Goal: Information Seeking & Learning: Check status

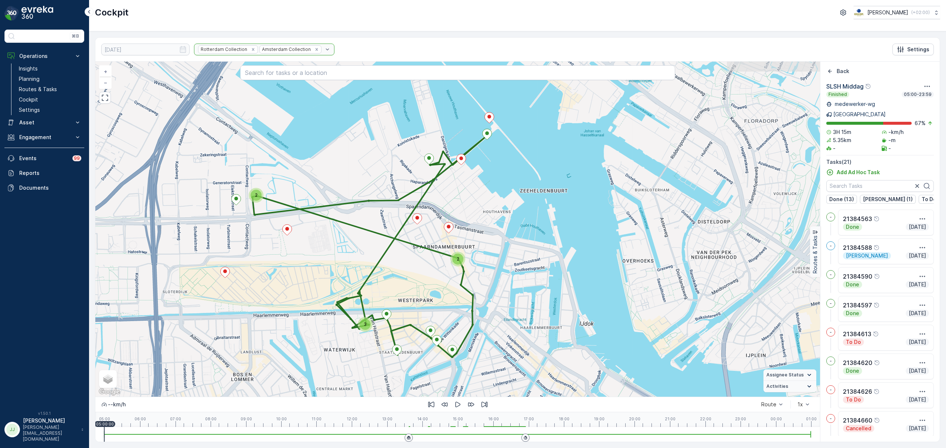
click at [500, 231] on div "2 2 3 + − Satellite Roadmap Terrain Hybrid Leaflet Keyboard shortcuts Map Data …" at bounding box center [457, 229] width 724 height 335
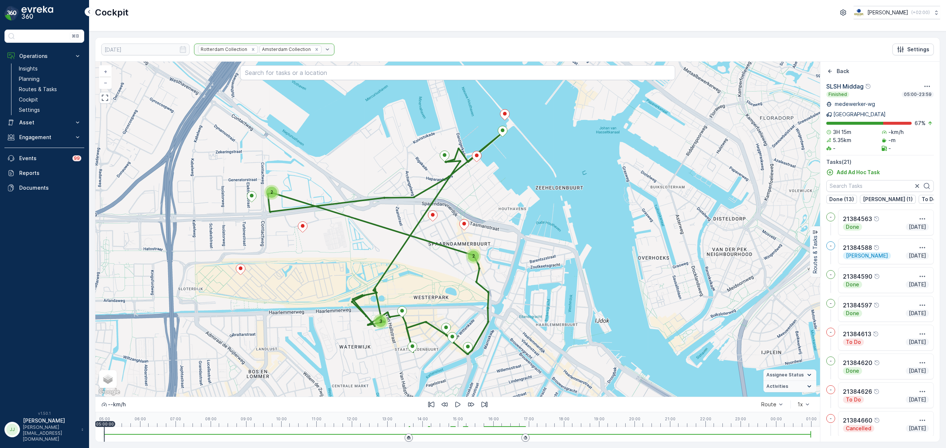
drag, startPoint x: 492, startPoint y: 228, endPoint x: 492, endPoint y: 215, distance: 12.6
click at [492, 215] on div "2 2 3 + − Satellite Roadmap Terrain Hybrid Leaflet Keyboard shortcuts Map Data …" at bounding box center [457, 229] width 724 height 335
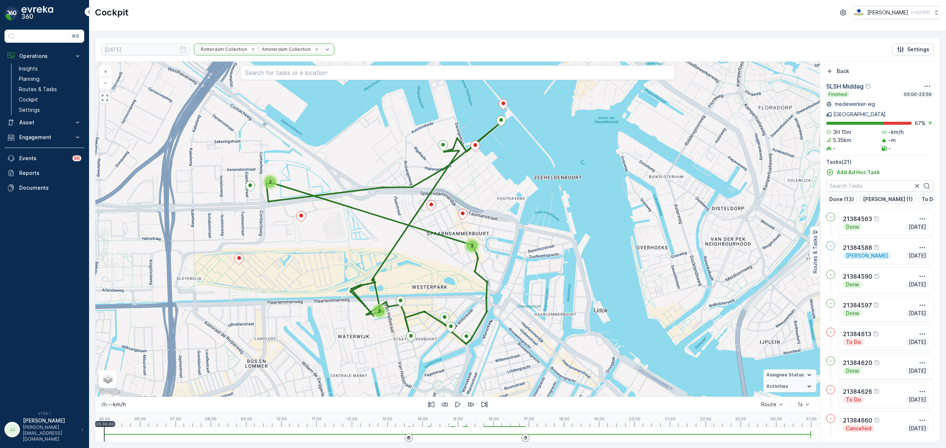
click at [522, 225] on div "2 2 3 + − Satellite Roadmap Terrain Hybrid Leaflet Keyboard shortcuts Map Data …" at bounding box center [457, 229] width 724 height 335
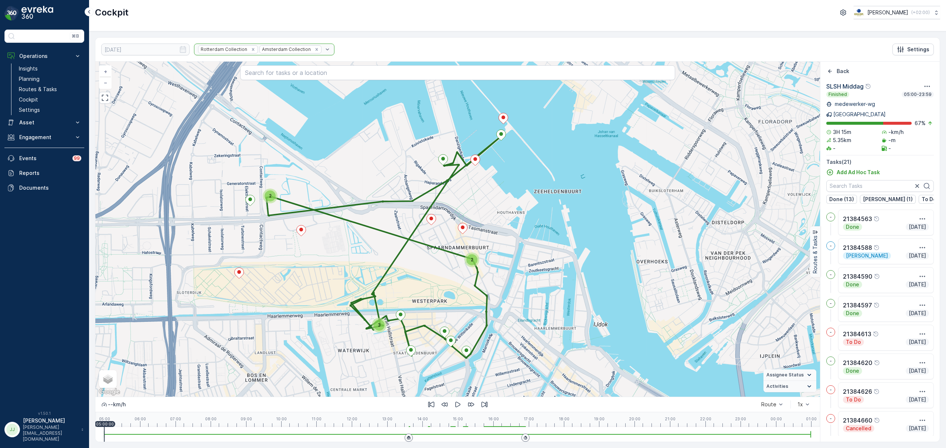
drag, startPoint x: 522, startPoint y: 225, endPoint x: 522, endPoint y: 239, distance: 14.0
click at [522, 239] on div "2 2 3 + − Satellite Roadmap Terrain Hybrid Leaflet Keyboard shortcuts Map Data …" at bounding box center [457, 229] width 724 height 335
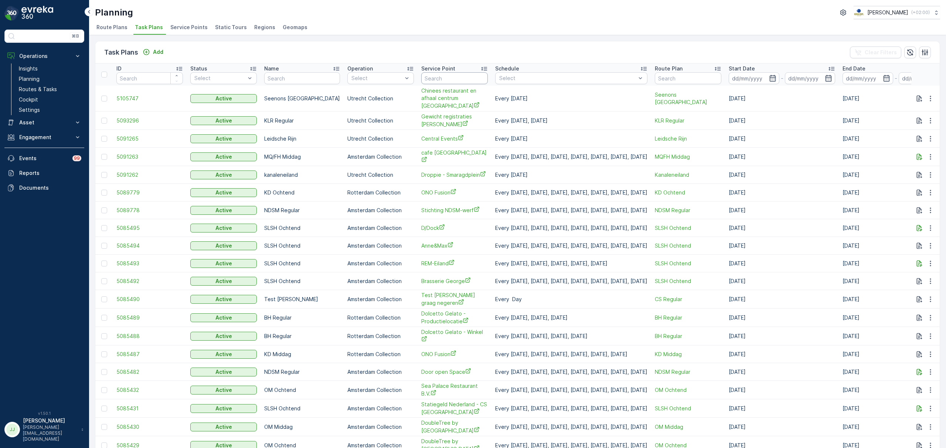
click at [421, 77] on input "text" at bounding box center [454, 78] width 66 height 12
type input "hilton"
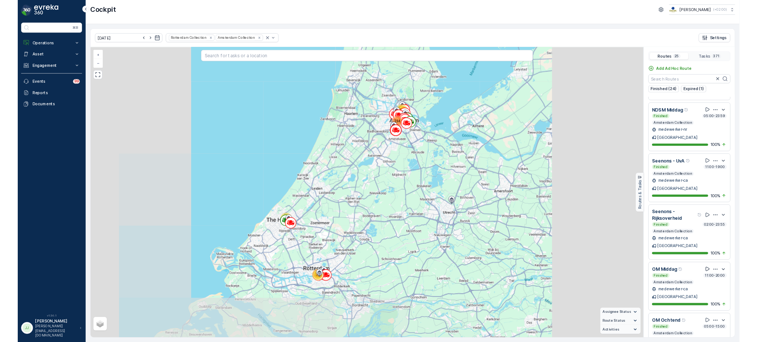
scroll to position [296, 0]
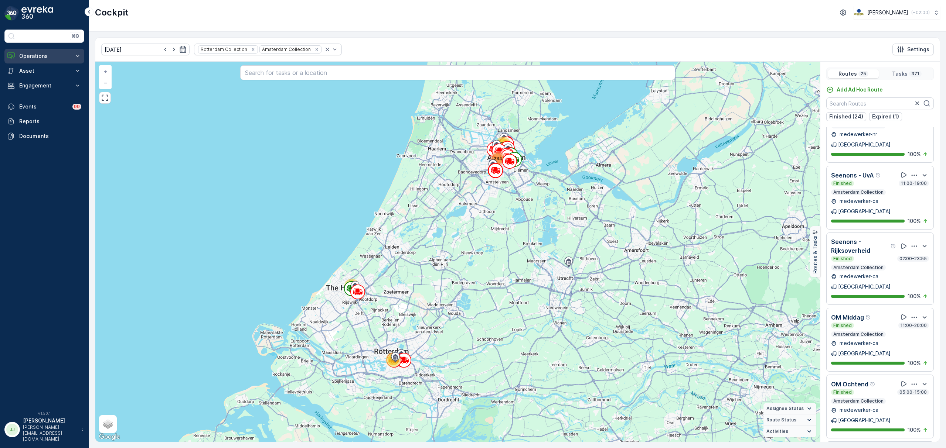
click at [30, 59] on p "Operations" at bounding box center [44, 55] width 50 height 7
click at [39, 88] on p "Routes & Tasks" at bounding box center [38, 89] width 38 height 7
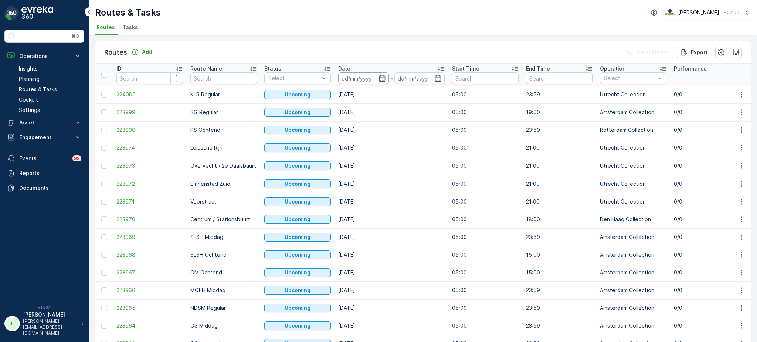
click at [364, 78] on input at bounding box center [363, 78] width 51 height 12
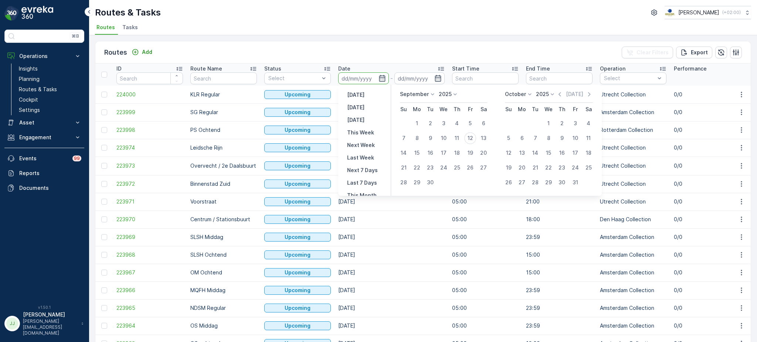
click at [214, 77] on input "text" at bounding box center [223, 78] width 66 height 12
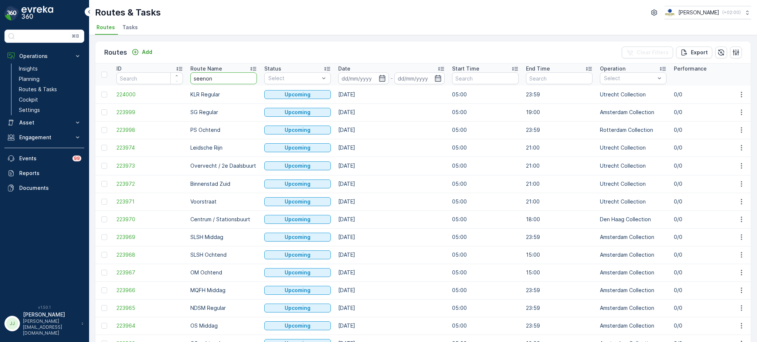
type input "seenons"
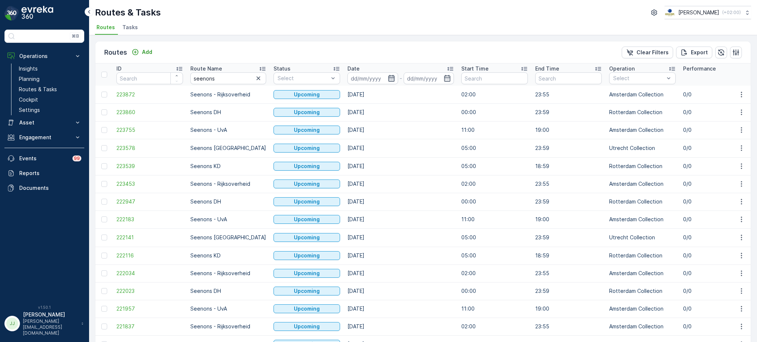
click at [388, 75] on icon "button" at bounding box center [391, 78] width 6 height 7
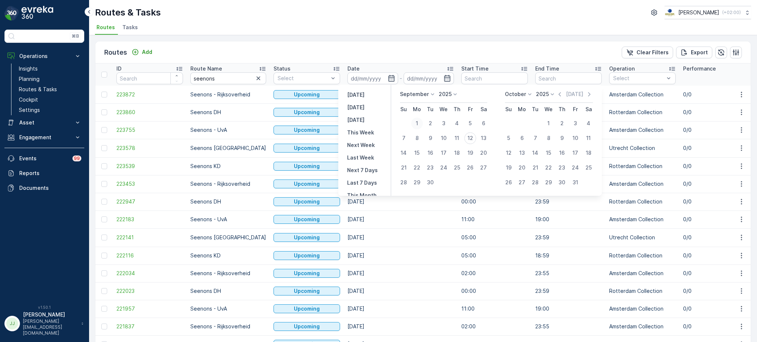
click at [418, 124] on div "1" at bounding box center [417, 123] width 12 height 12
type input "[DATE]"
click at [458, 139] on div "11" at bounding box center [457, 138] width 12 height 12
type input "[DATE]"
click at [415, 122] on div "1" at bounding box center [417, 123] width 12 height 12
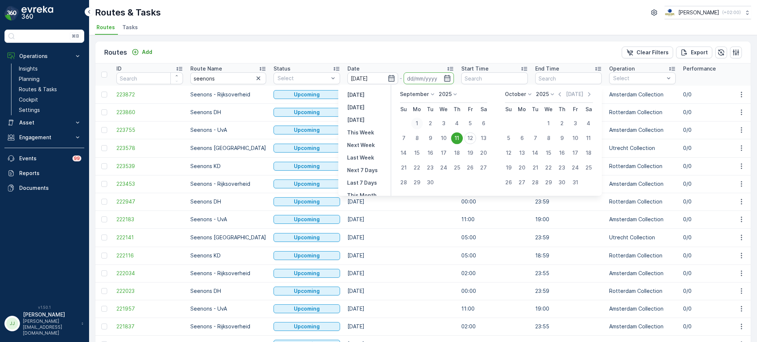
type input "[DATE]"
click at [454, 138] on div "11" at bounding box center [457, 138] width 12 height 12
type input "[DATE]"
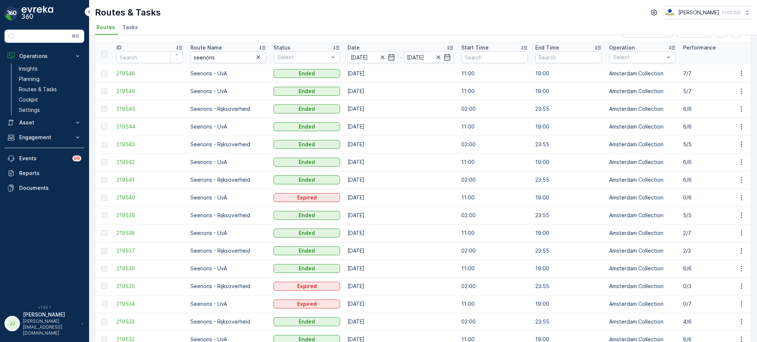
scroll to position [21, 0]
click at [126, 92] on span "219546" at bounding box center [149, 91] width 66 height 7
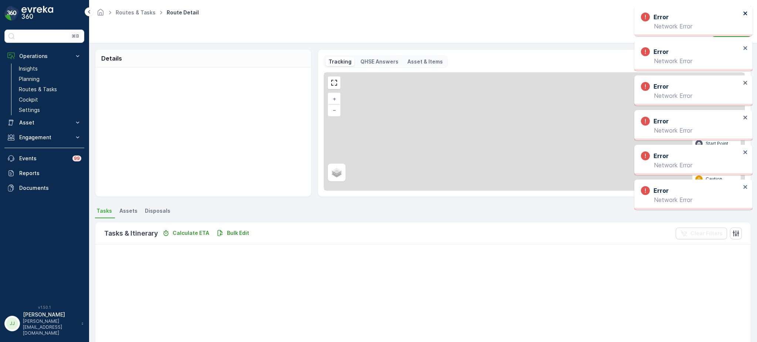
click at [745, 11] on icon "close" at bounding box center [745, 13] width 5 height 6
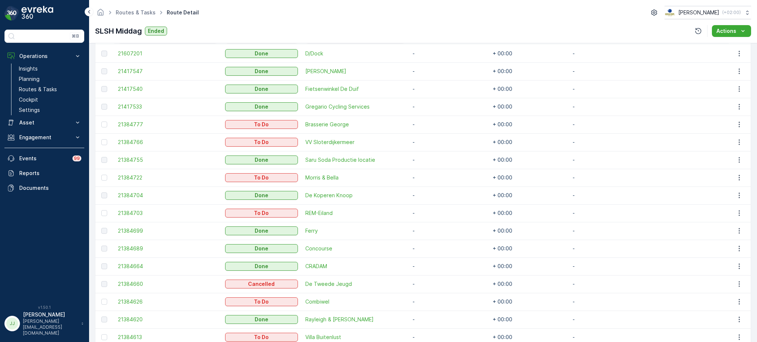
scroll to position [221, 0]
click at [53, 90] on p "Routes & Tasks" at bounding box center [38, 89] width 38 height 7
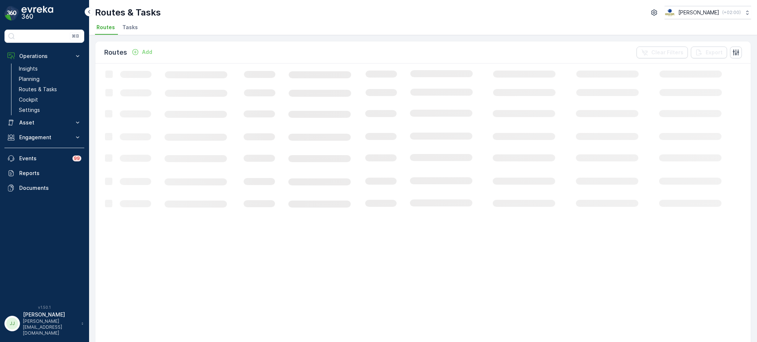
click at [131, 24] on span "Tasks" at bounding box center [130, 27] width 16 height 7
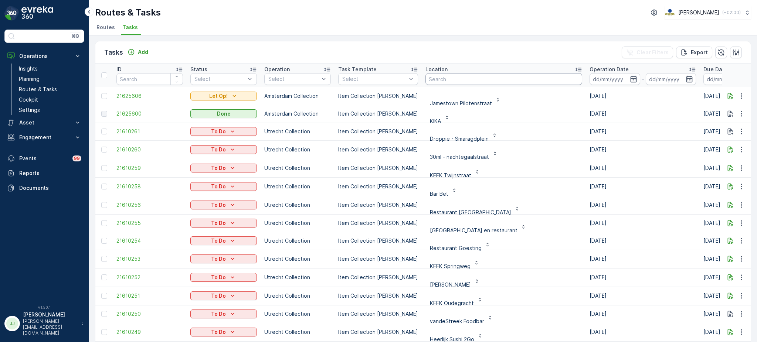
click at [432, 83] on input "text" at bounding box center [503, 79] width 157 height 12
type input "weesperplein 8"
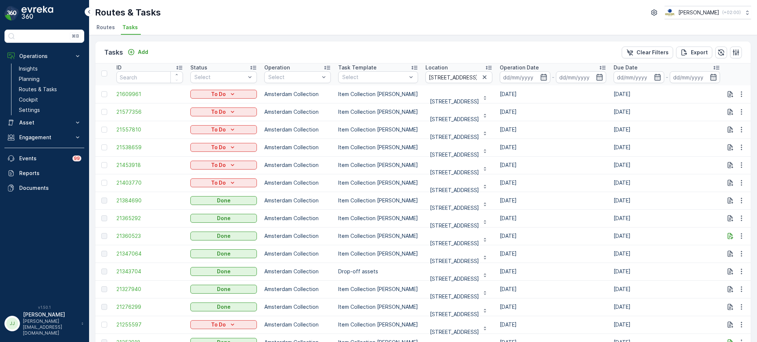
scroll to position [1, 0]
click at [599, 66] on icon at bounding box center [602, 68] width 6 height 4
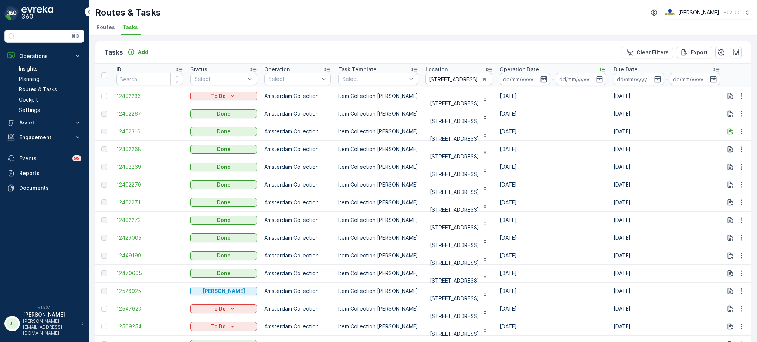
click at [598, 67] on icon at bounding box center [601, 69] width 7 height 7
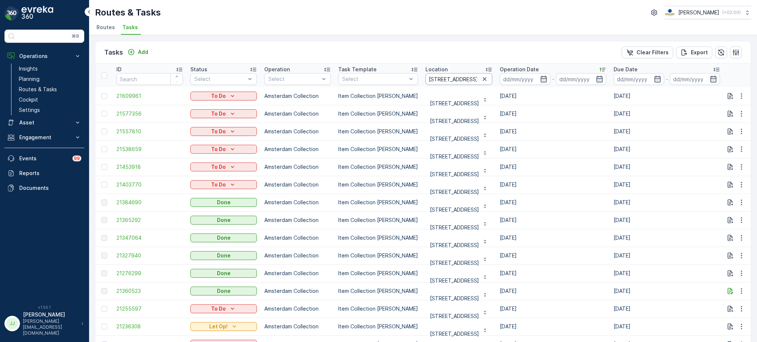
click at [464, 76] on input "weesperplein 8" at bounding box center [458, 79] width 67 height 12
type input "weesperplein 11"
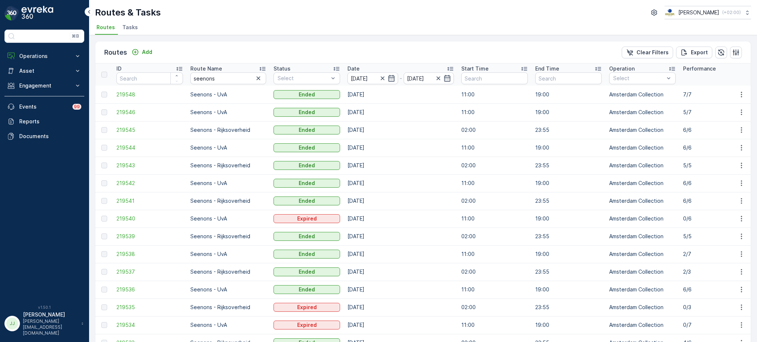
click at [595, 70] on icon at bounding box center [598, 69] width 6 height 4
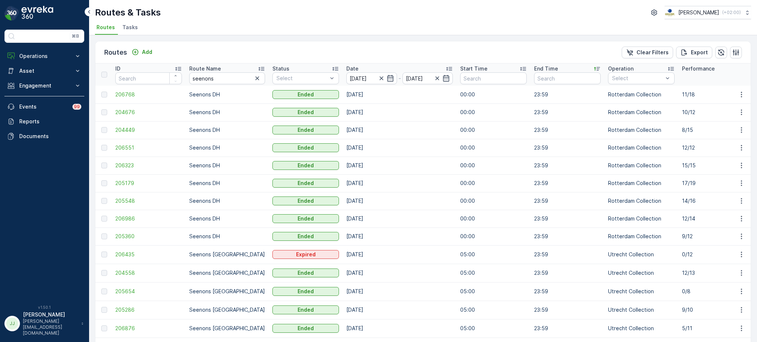
click at [445, 66] on icon at bounding box center [448, 68] width 7 height 7
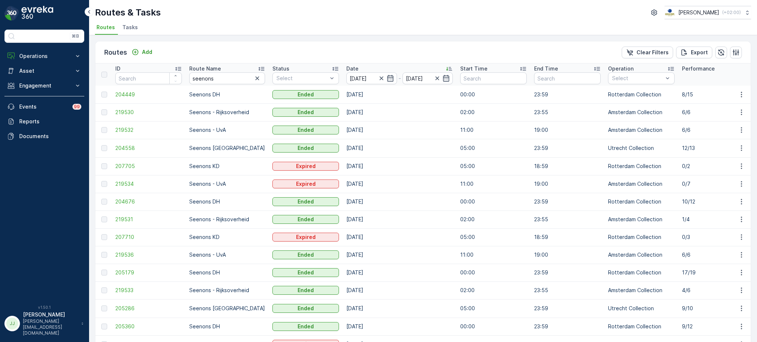
click at [445, 68] on icon at bounding box center [448, 68] width 7 height 7
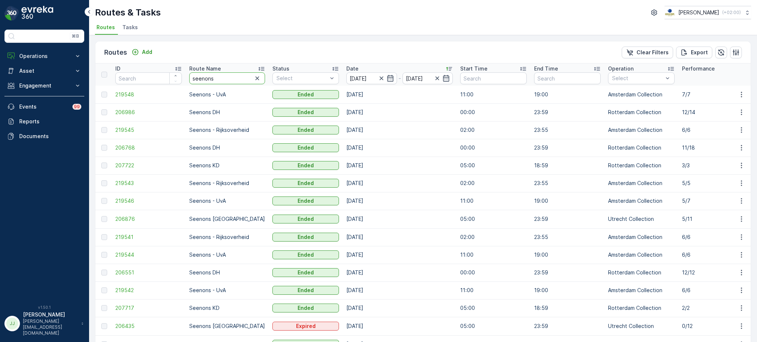
drag, startPoint x: 221, startPoint y: 75, endPoint x: 148, endPoint y: 80, distance: 73.4
type input "slsh"
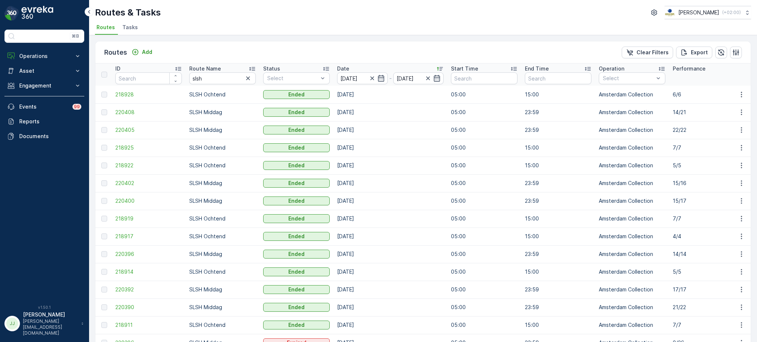
click at [380, 75] on icon "button" at bounding box center [381, 78] width 6 height 7
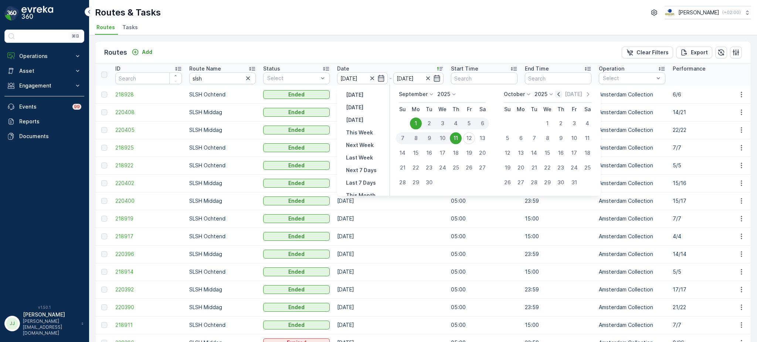
click at [560, 94] on icon "button" at bounding box center [558, 94] width 7 height 7
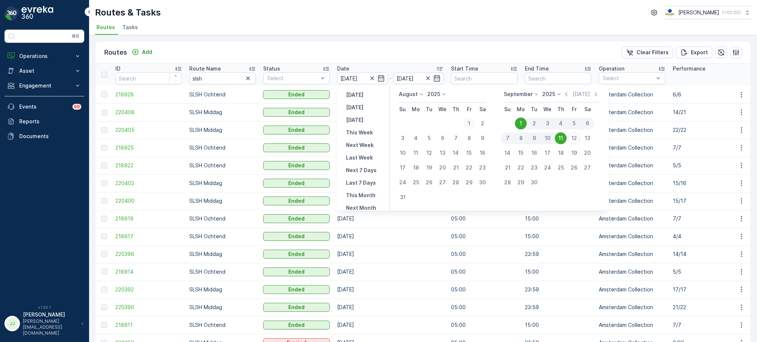
click at [467, 121] on div "1" at bounding box center [469, 123] width 12 height 12
type input "[DATE]"
click at [577, 137] on div "12" at bounding box center [574, 138] width 12 height 12
type input "[DATE]"
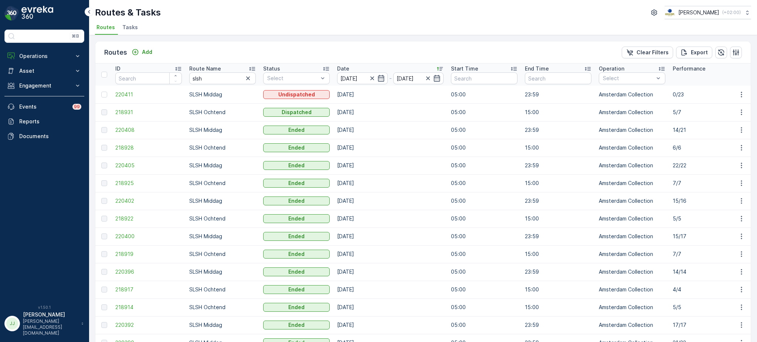
scroll to position [0, 0]
click at [439, 67] on icon at bounding box center [440, 69] width 6 height 4
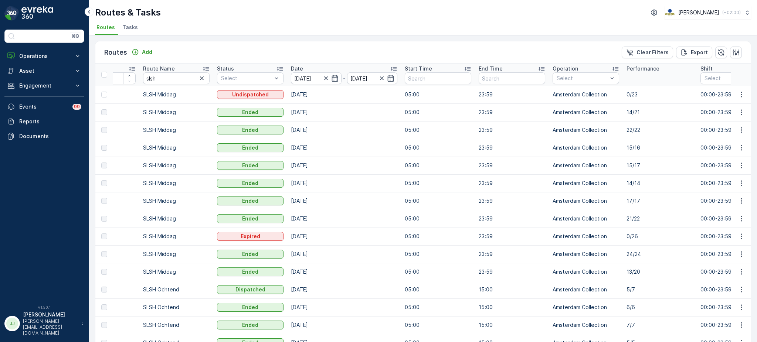
scroll to position [0, 0]
click at [150, 78] on input "slsh" at bounding box center [176, 78] width 66 height 12
type input "sl/sh"
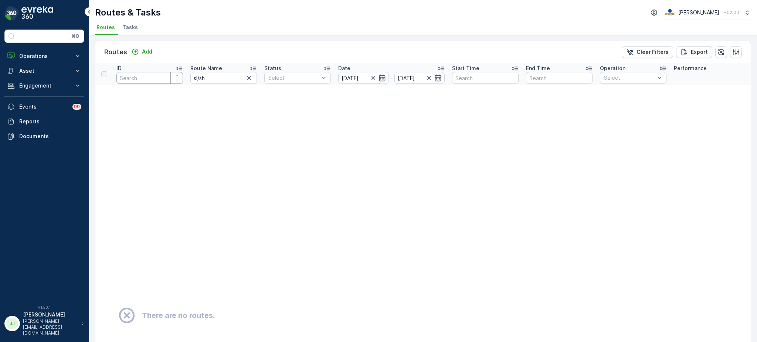
scroll to position [0, 0]
click at [208, 76] on input "sl/sh" at bounding box center [223, 78] width 66 height 12
type input "sl &"
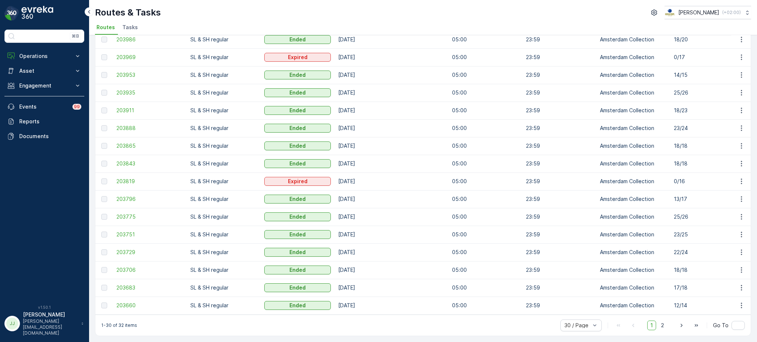
scroll to position [306, 0]
click at [663, 323] on span "2" at bounding box center [662, 326] width 10 height 10
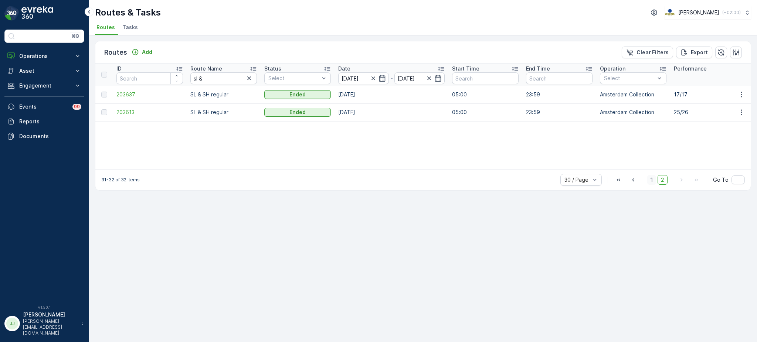
click at [654, 181] on span "1" at bounding box center [651, 180] width 9 height 10
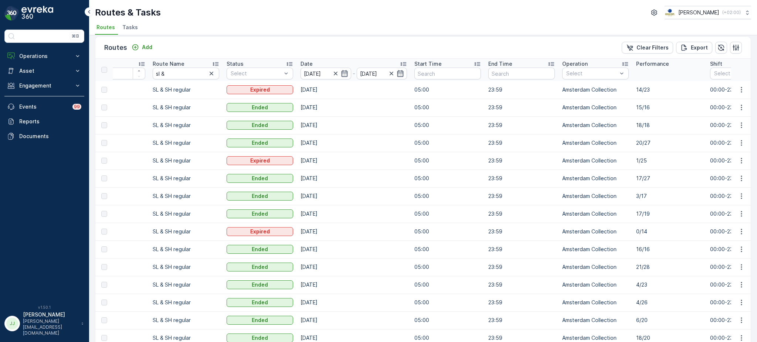
scroll to position [18, 0]
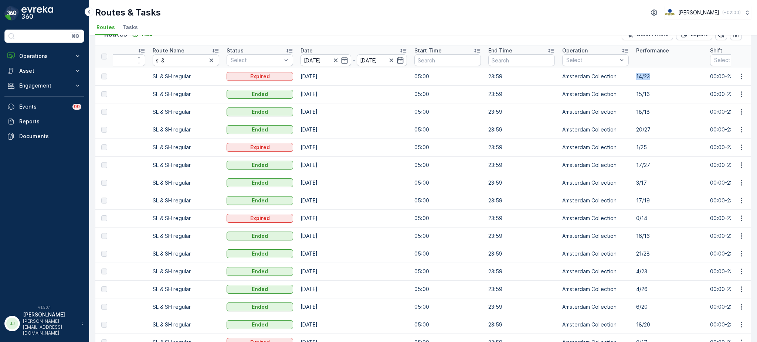
drag, startPoint x: 635, startPoint y: 74, endPoint x: 653, endPoint y: 75, distance: 18.2
click at [653, 75] on td "14/23" at bounding box center [669, 77] width 74 height 18
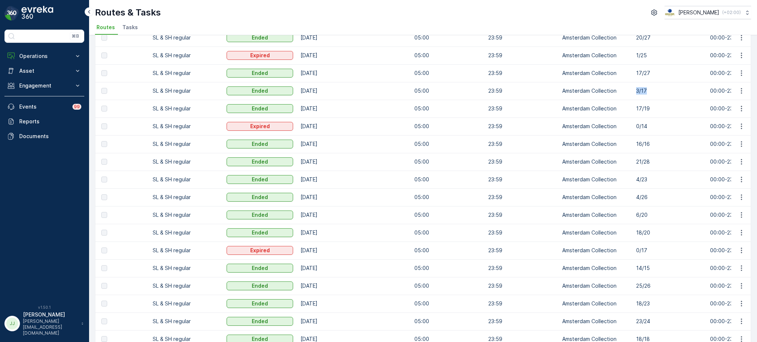
drag, startPoint x: 636, startPoint y: 89, endPoint x: 653, endPoint y: 89, distance: 17.4
click at [653, 89] on p "3/17" at bounding box center [669, 90] width 66 height 7
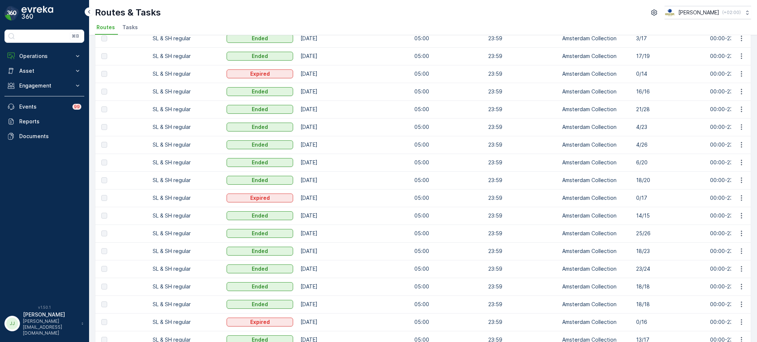
scroll to position [162, 0]
drag, startPoint x: 652, startPoint y: 109, endPoint x: 637, endPoint y: 109, distance: 15.9
click at [637, 109] on p "21/28" at bounding box center [669, 109] width 66 height 7
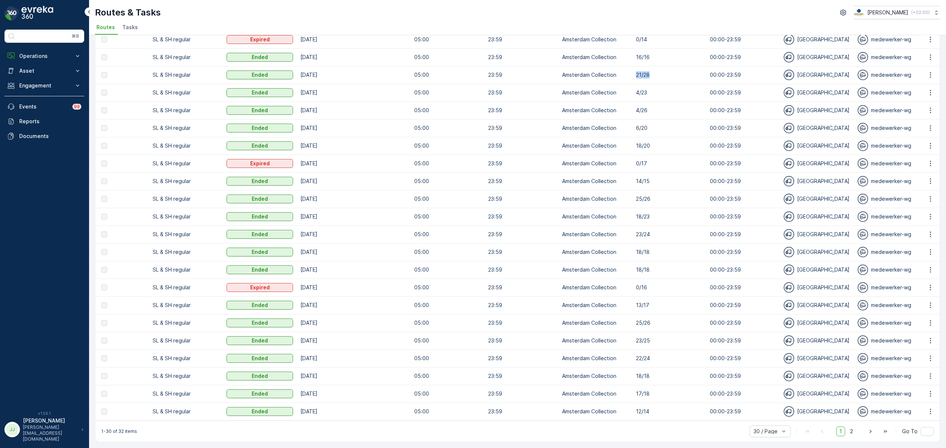
scroll to position [0, 38]
